Goal: Complete application form

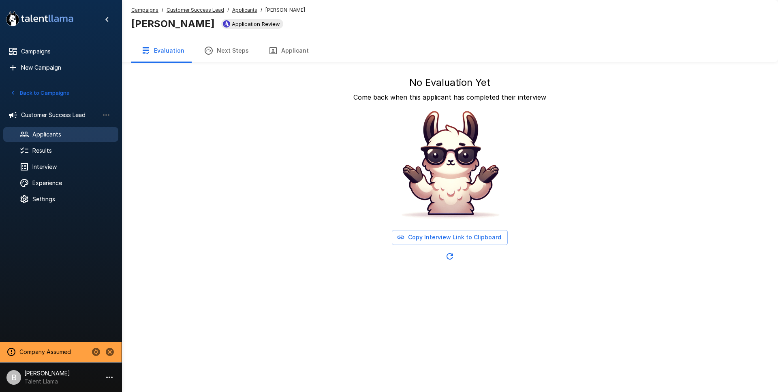
click at [298, 186] on div "No Evaluation Yet Come back when this applicant has completed their interview C…" at bounding box center [449, 170] width 603 height 188
click at [232, 9] on u "Applicants" at bounding box center [244, 10] width 25 height 6
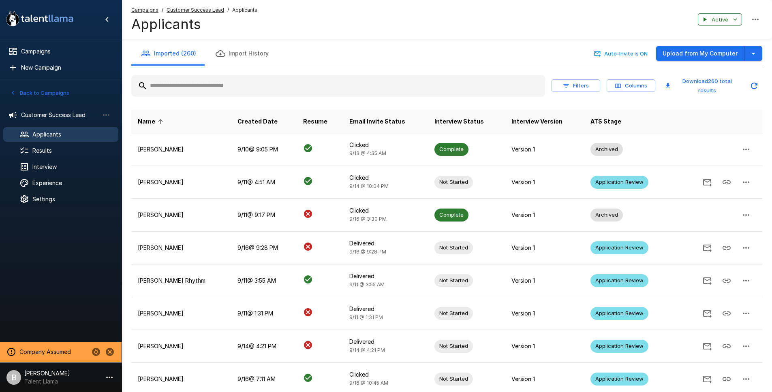
click at [585, 87] on button "Filters" at bounding box center [575, 85] width 49 height 13
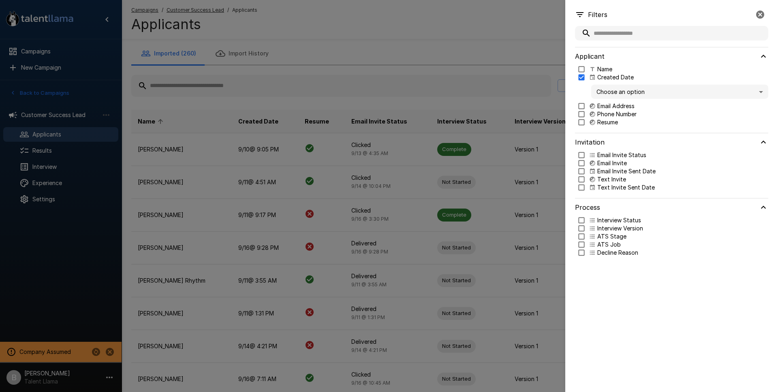
click at [604, 219] on p "Interview Status" at bounding box center [619, 220] width 44 height 8
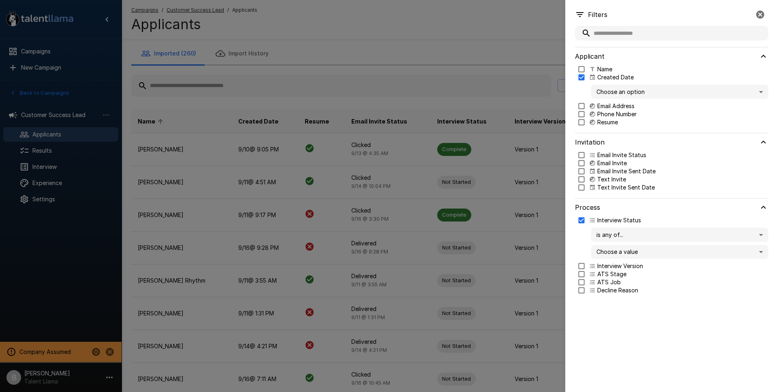
click at [604, 232] on body ".st0{fill:#FFFFFF;} .st1{fill:#76a4ed;} Campaigns New Campaign Active 1 Custome…" at bounding box center [392, 196] width 784 height 392
click at [604, 232] on div at bounding box center [389, 196] width 778 height 392
click at [623, 258] on body ".st0{fill:#FFFFFF;} .st1{fill:#76a4ed;} Campaigns New Campaign Active 1 Custome…" at bounding box center [392, 196] width 784 height 392
click at [633, 293] on p "Complete" at bounding box center [687, 294] width 149 height 8
type input "********"
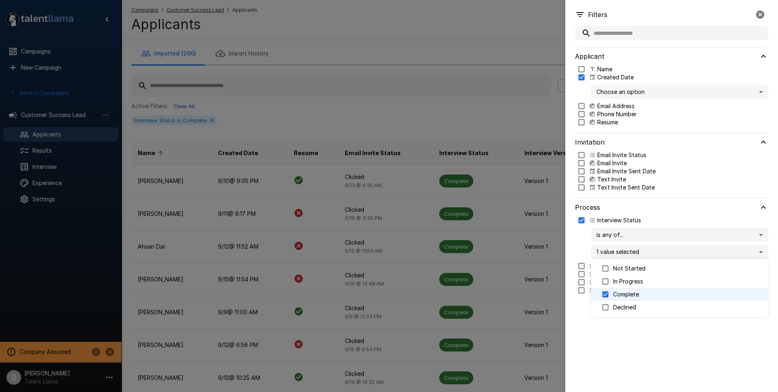
drag, startPoint x: 280, startPoint y: 107, endPoint x: 271, endPoint y: 125, distance: 20.7
click at [280, 107] on div at bounding box center [389, 196] width 778 height 392
click at [267, 151] on div at bounding box center [389, 196] width 778 height 392
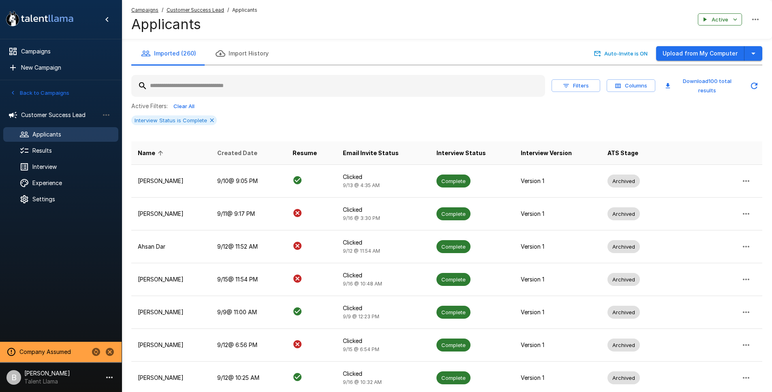
click at [257, 152] on span "Created Date" at bounding box center [237, 153] width 40 height 10
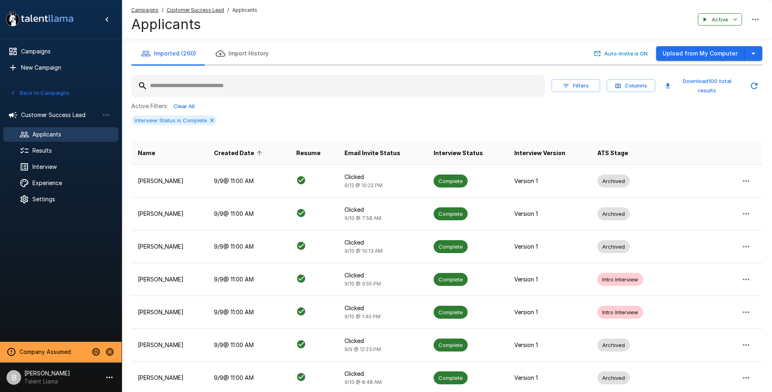
click at [256, 147] on th "Created Date" at bounding box center [248, 152] width 82 height 23
click at [255, 151] on span "Created Date" at bounding box center [239, 153] width 51 height 10
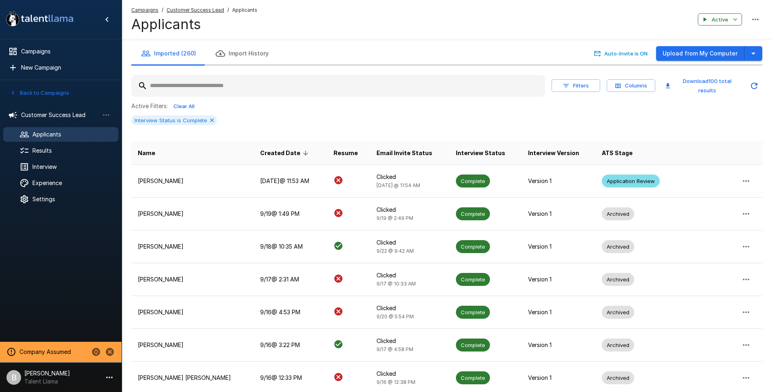
click at [194, 90] on input "text" at bounding box center [338, 86] width 414 height 15
click at [192, 142] on th "Name" at bounding box center [192, 152] width 122 height 23
click at [211, 119] on icon at bounding box center [212, 120] width 6 height 6
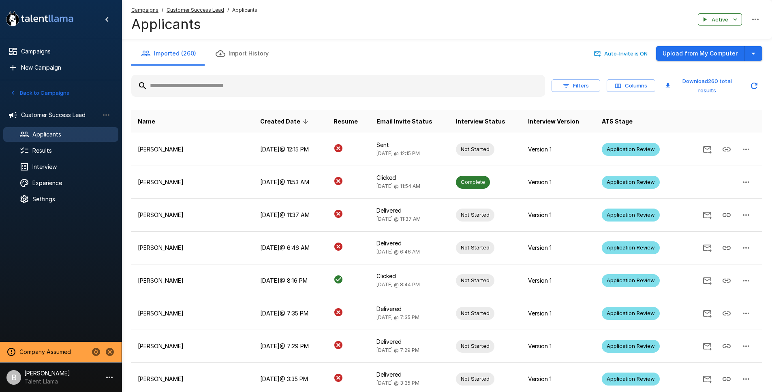
click at [207, 85] on input "text" at bounding box center [338, 86] width 414 height 15
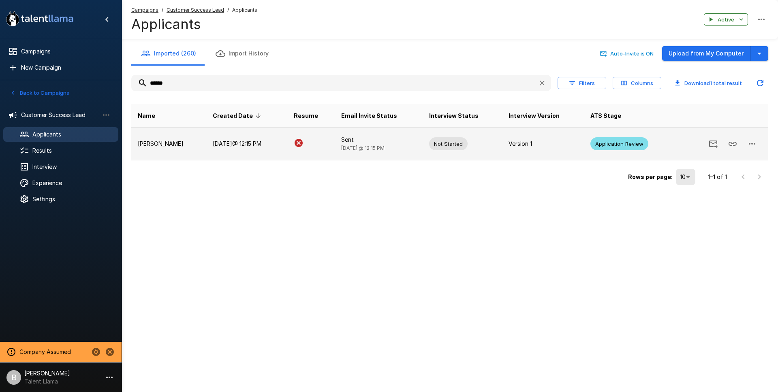
type input "******"
click at [179, 143] on p "[PERSON_NAME]" at bounding box center [169, 144] width 62 height 8
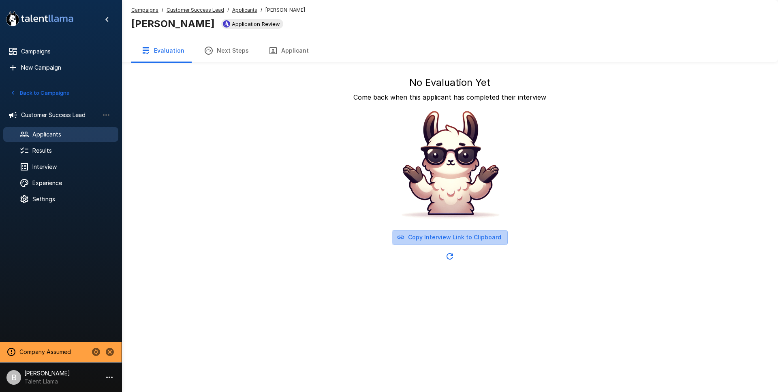
click at [475, 240] on button "Copy Interview Link to Clipboard" at bounding box center [450, 237] width 116 height 15
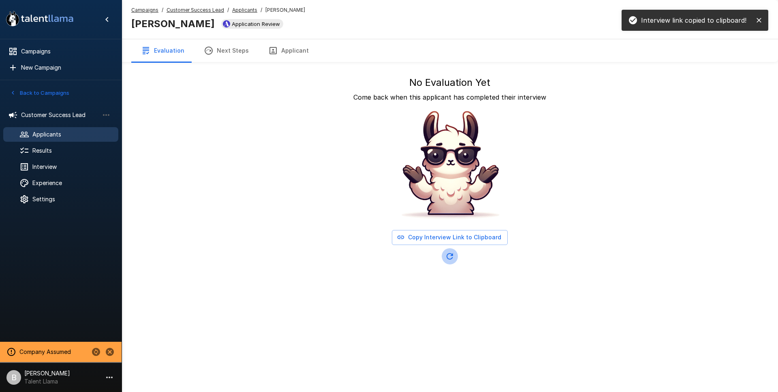
click at [442, 258] on button "Updated Today - 1:27 PM" at bounding box center [450, 256] width 16 height 16
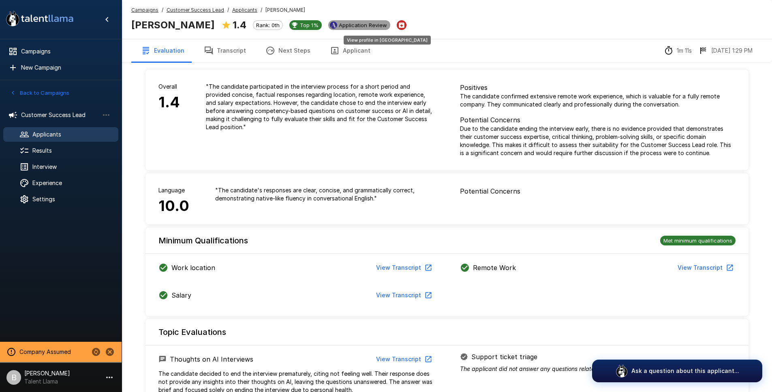
click at [372, 23] on span "Application Review" at bounding box center [362, 25] width 55 height 6
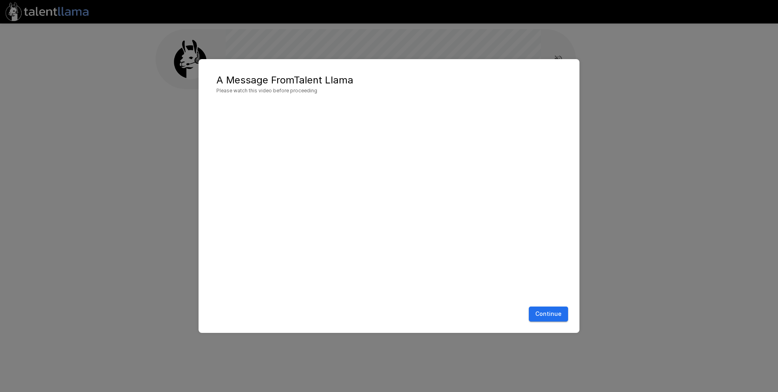
click at [559, 314] on button "Continue" at bounding box center [548, 314] width 39 height 15
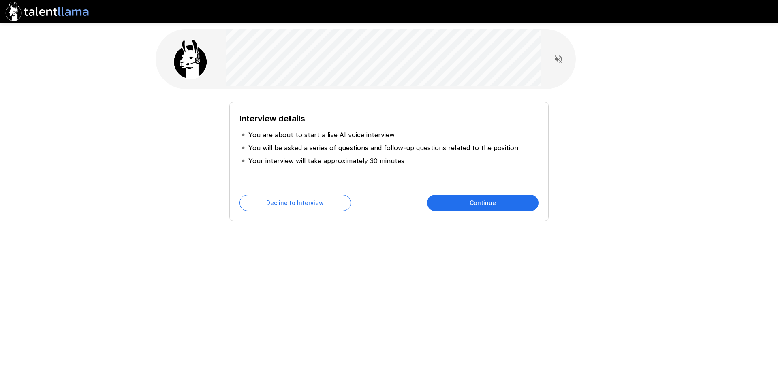
click at [491, 205] on button "Continue" at bounding box center [482, 203] width 111 height 16
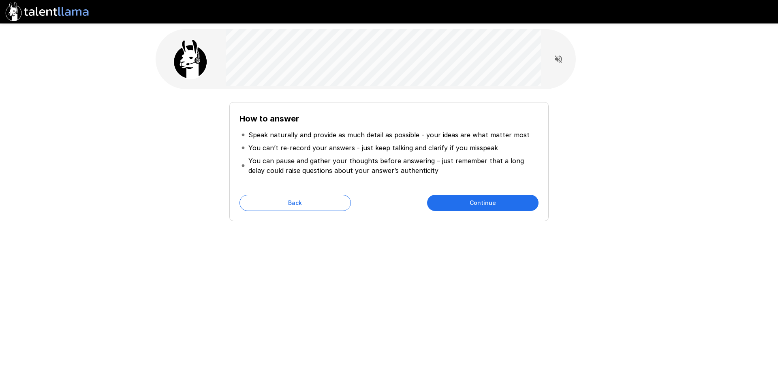
click at [491, 205] on button "Continue" at bounding box center [482, 203] width 111 height 16
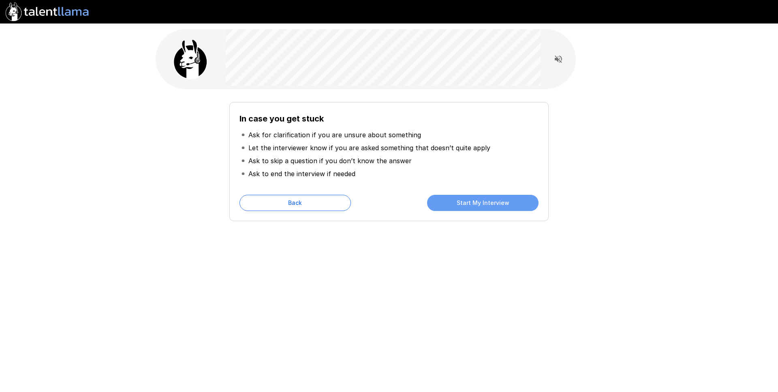
click at [491, 205] on button "Start My Interview" at bounding box center [482, 203] width 111 height 16
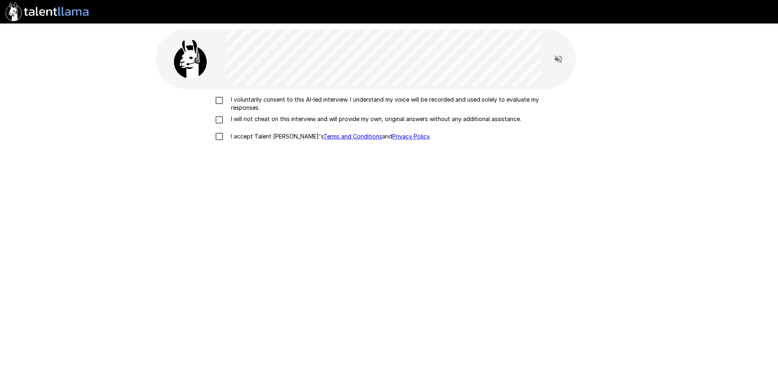
click at [267, 100] on p "I voluntarily consent to this AI-led interview. I understand my voice will be r…" at bounding box center [398, 104] width 340 height 16
click at [248, 122] on p "I will not cheat on this interview and will provide my own, original answers wi…" at bounding box center [374, 119] width 293 height 8
click at [247, 139] on p "I accept Talent Llama's Terms and Conditions and Privacy Policy ." at bounding box center [329, 136] width 203 height 8
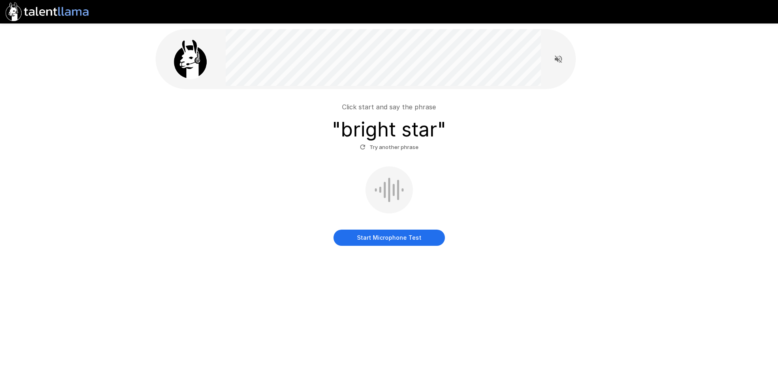
click at [412, 238] on button "Start Microphone Test" at bounding box center [388, 238] width 111 height 16
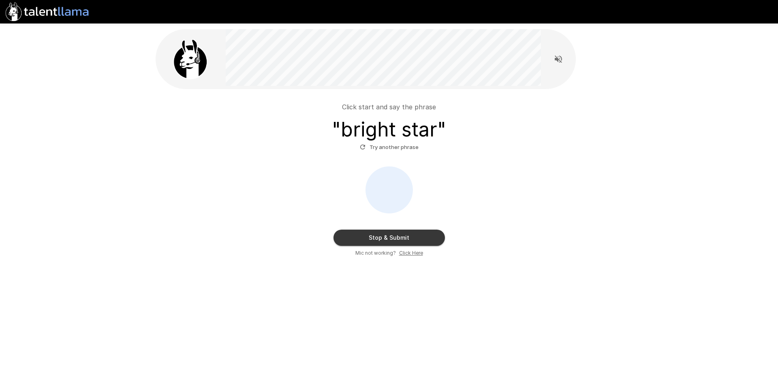
click at [412, 238] on button "Stop & Submit" at bounding box center [388, 238] width 111 height 16
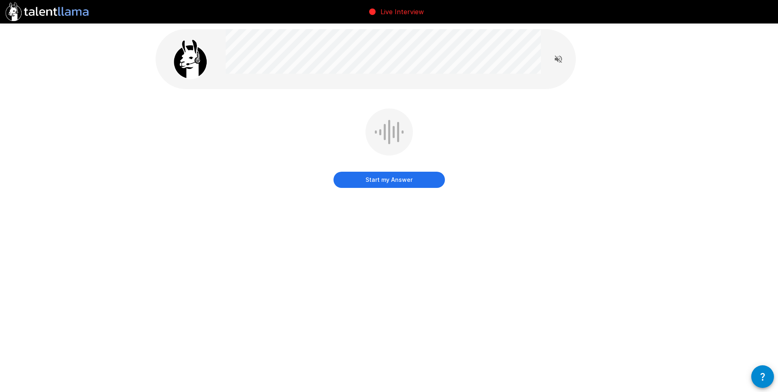
click at [406, 171] on div "Start my Answer" at bounding box center [388, 172] width 111 height 32
click at [403, 177] on button "Start my Answer" at bounding box center [388, 180] width 111 height 16
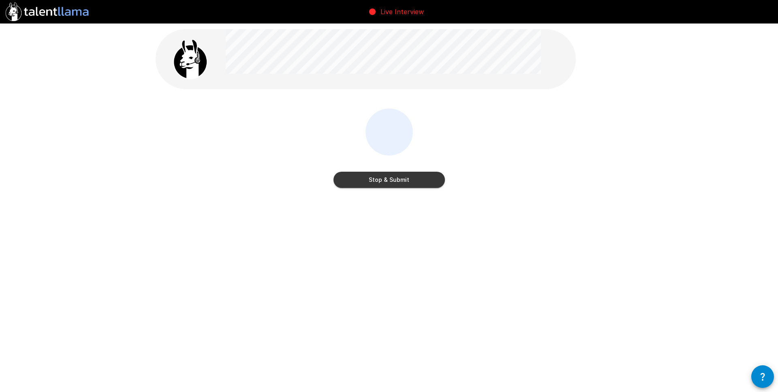
click at [398, 181] on button "Stop & Submit" at bounding box center [388, 180] width 111 height 16
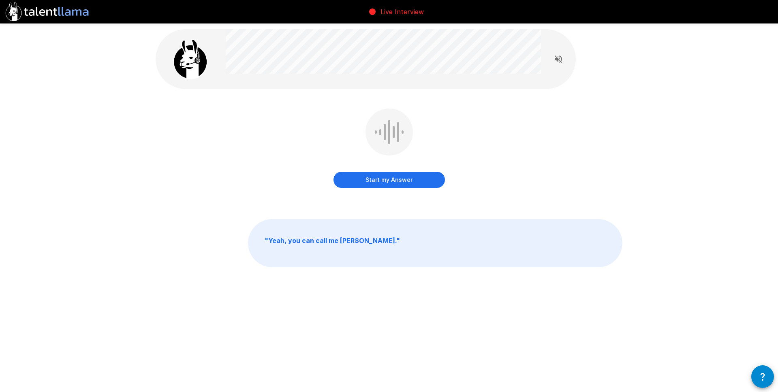
click at [421, 177] on button "Start my Answer" at bounding box center [388, 180] width 111 height 16
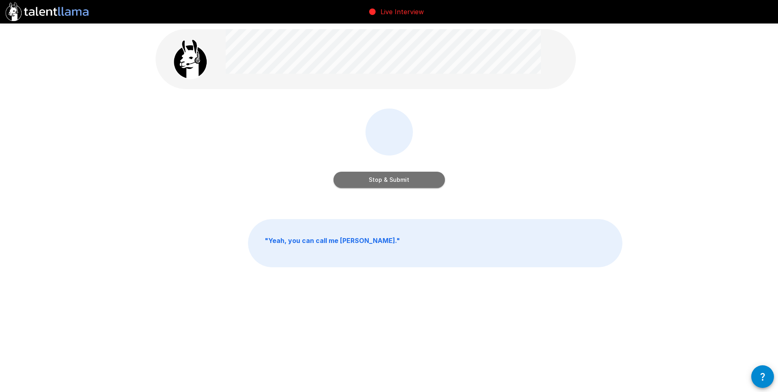
click at [412, 182] on button "Stop & Submit" at bounding box center [388, 180] width 111 height 16
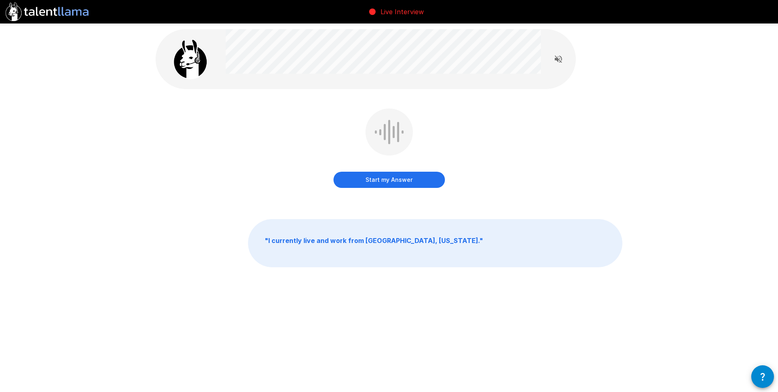
click at [395, 178] on button "Start my Answer" at bounding box center [388, 180] width 111 height 16
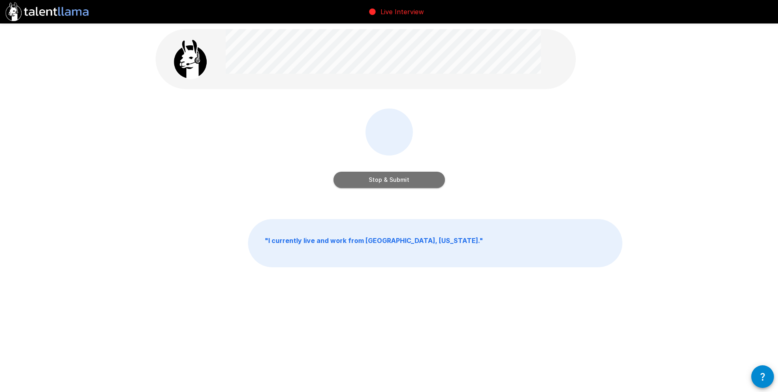
click at [395, 178] on button "Stop & Submit" at bounding box center [388, 180] width 111 height 16
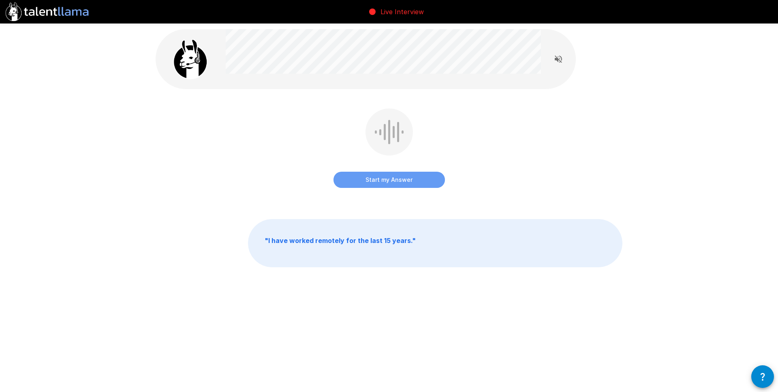
click at [375, 178] on button "Start my Answer" at bounding box center [388, 180] width 111 height 16
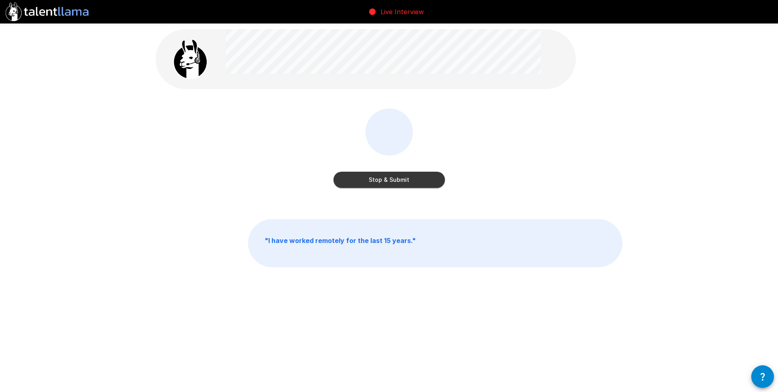
click at [374, 182] on button "Stop & Submit" at bounding box center [388, 180] width 111 height 16
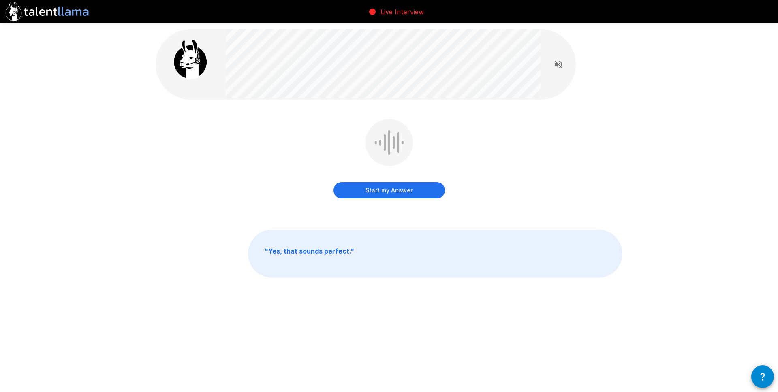
click at [368, 192] on button "Start my Answer" at bounding box center [388, 190] width 111 height 16
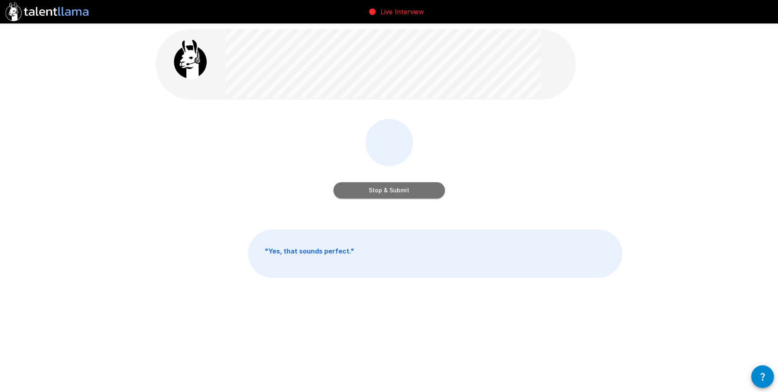
click at [368, 192] on button "Stop & Submit" at bounding box center [388, 190] width 111 height 16
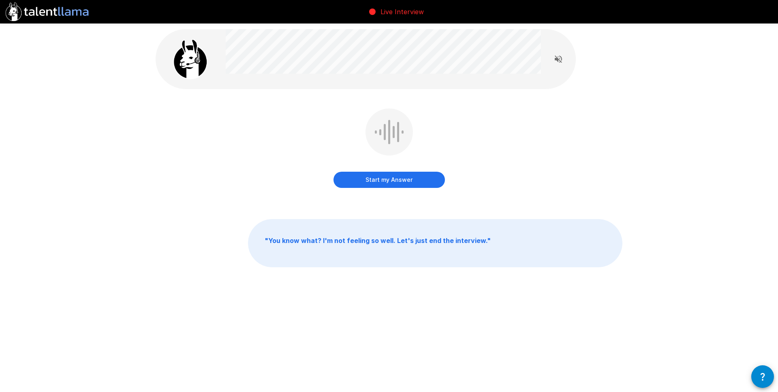
click at [378, 190] on div "Start my Answer" at bounding box center [388, 150] width 111 height 83
click at [383, 181] on button "Start my Answer" at bounding box center [388, 180] width 111 height 16
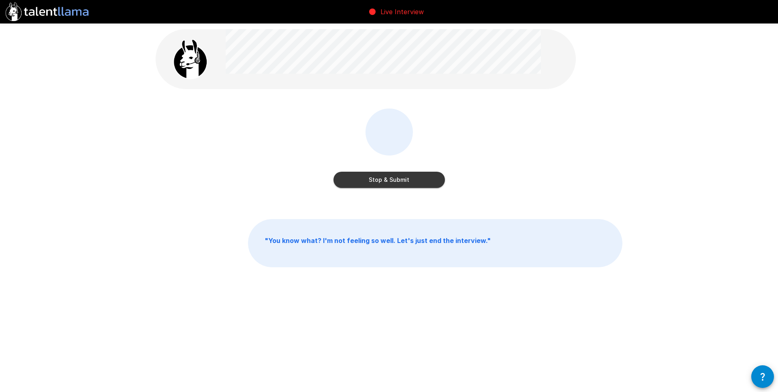
click at [384, 178] on button "Stop & Submit" at bounding box center [388, 180] width 111 height 16
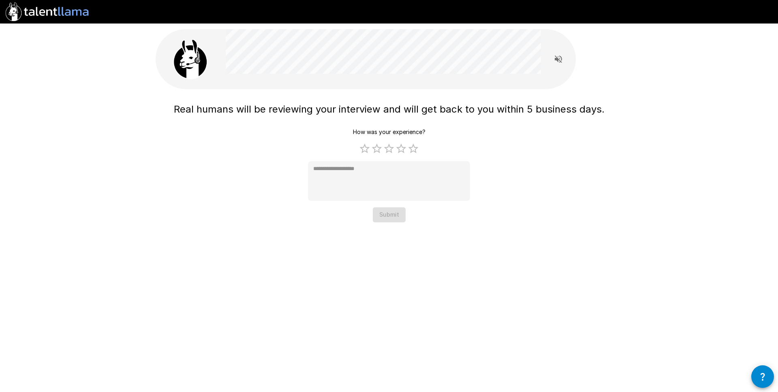
type textarea "*"
